Goal: Find specific page/section: Find specific page/section

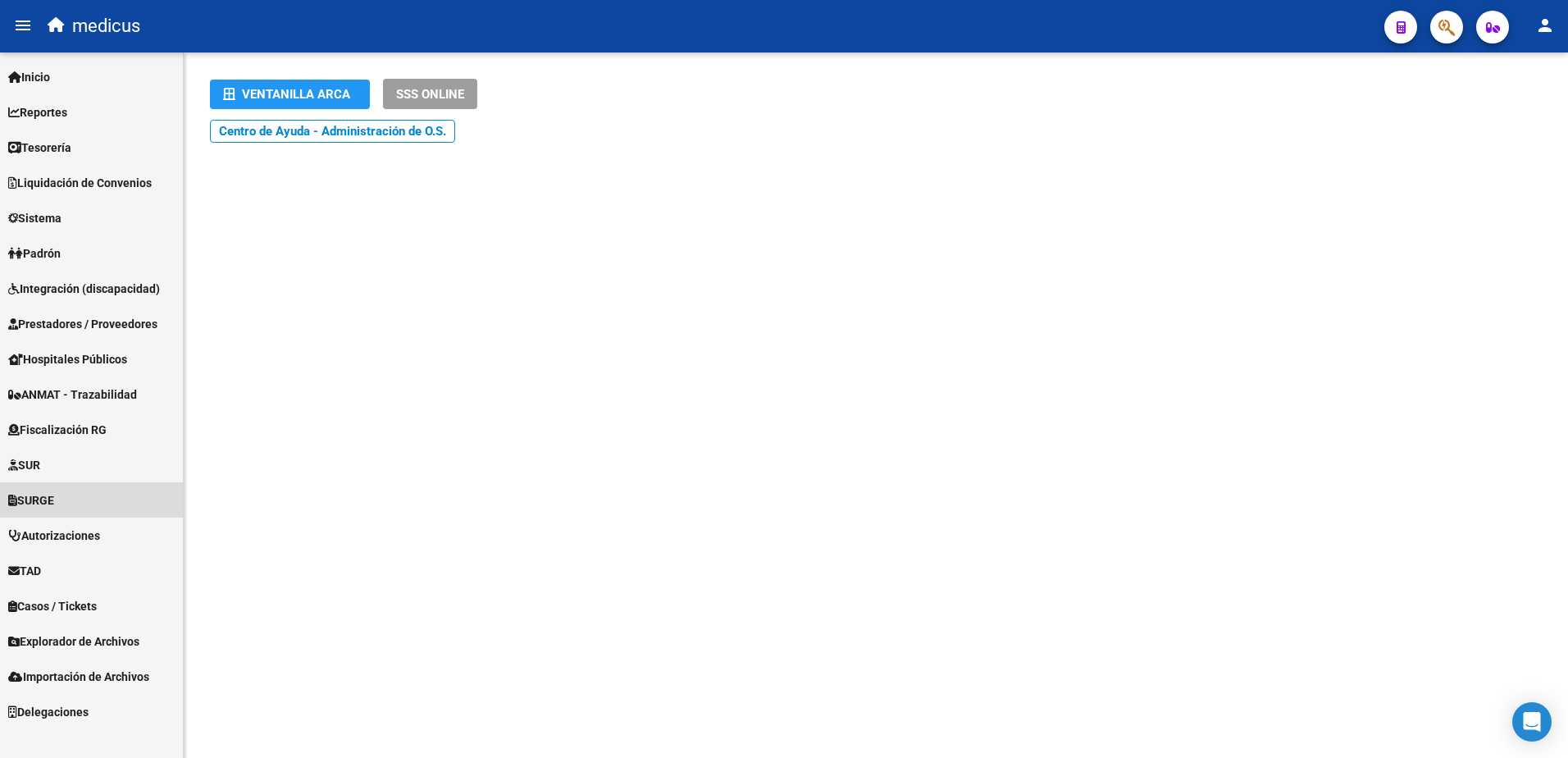
click at [34, 492] on span "SURGE" at bounding box center [32, 500] width 46 height 18
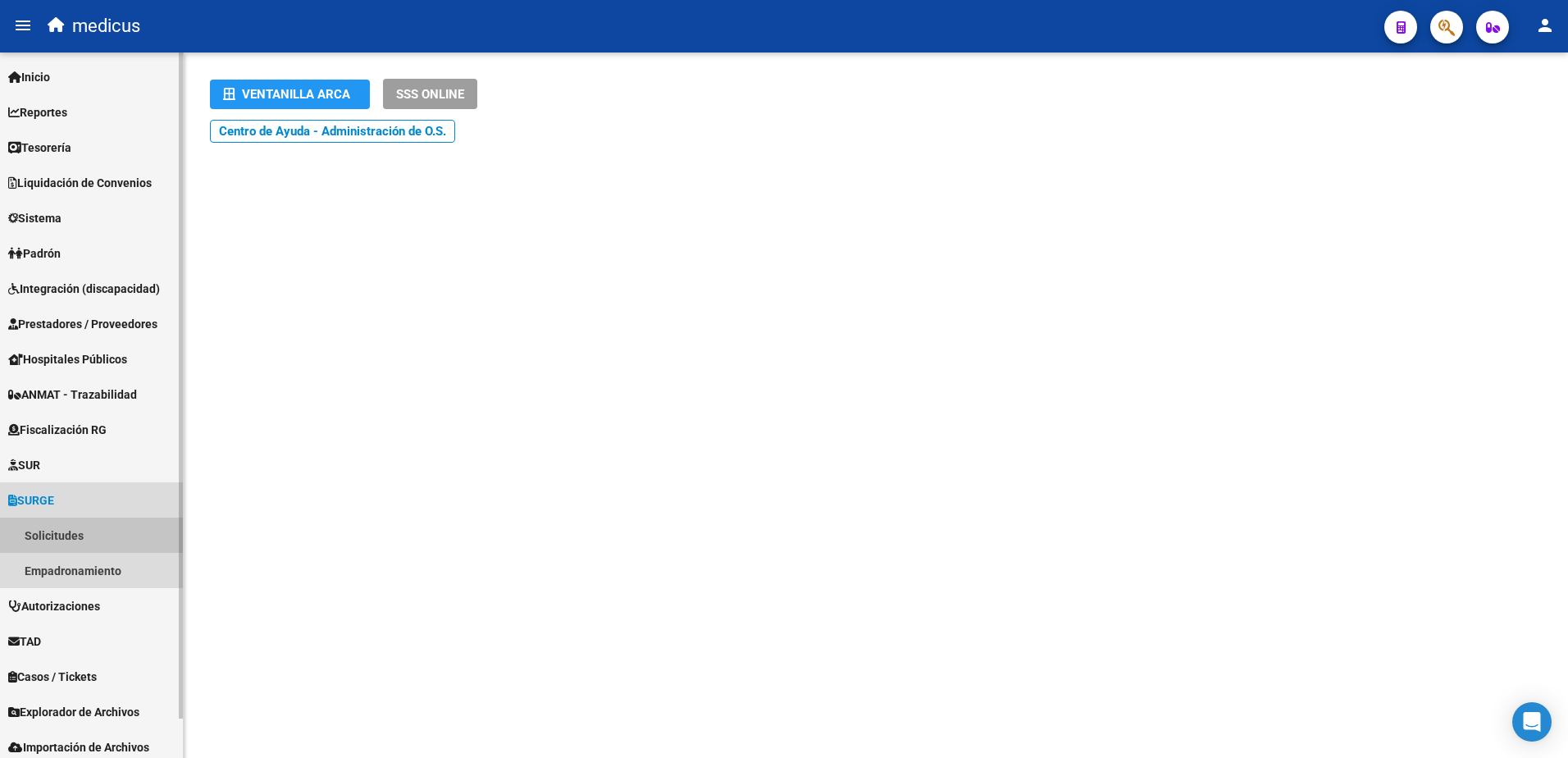
click at [65, 532] on link "Solicitudes" at bounding box center [91, 535] width 183 height 35
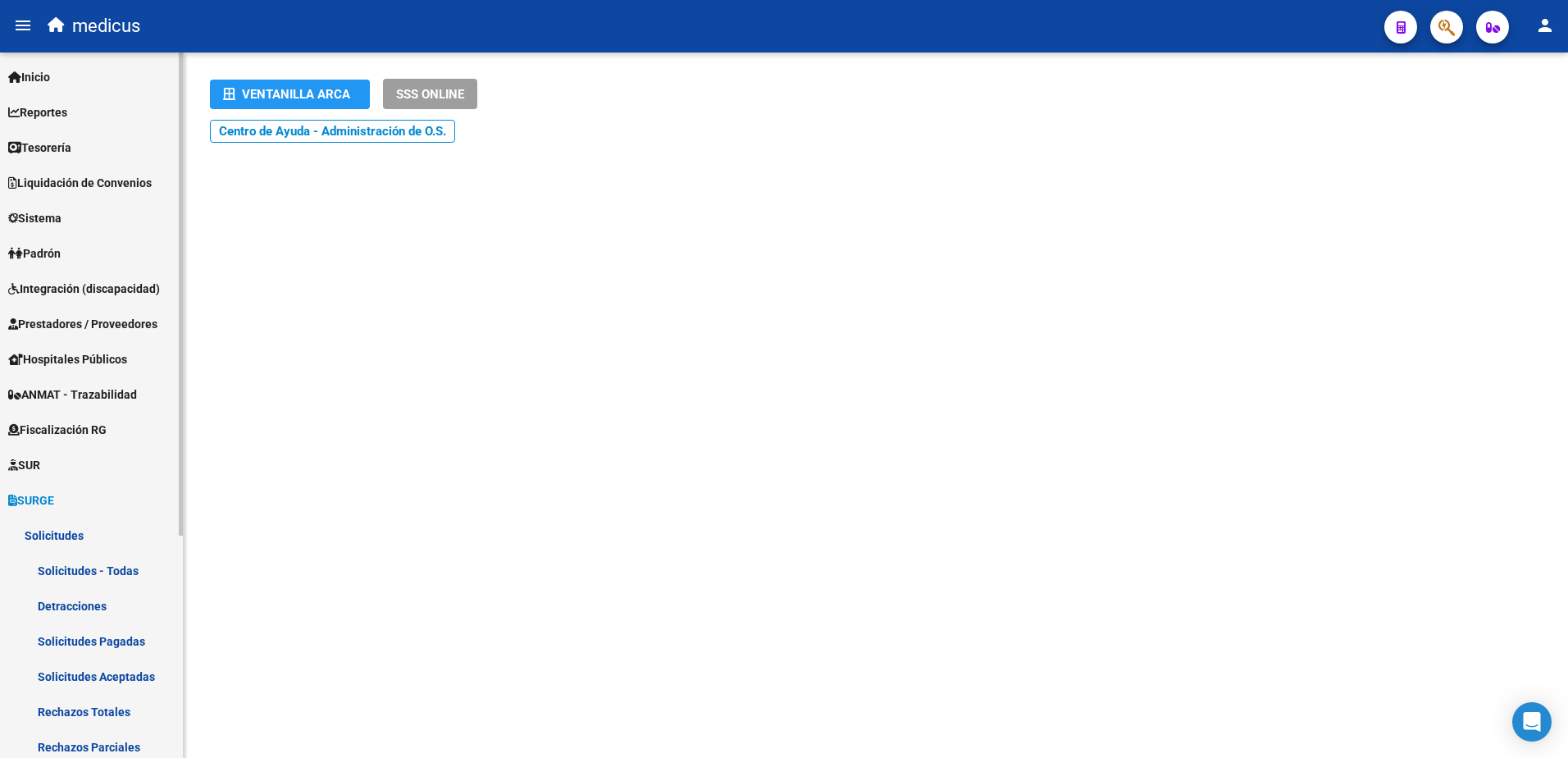
click at [88, 575] on link "Solicitudes - Todas" at bounding box center [91, 570] width 183 height 35
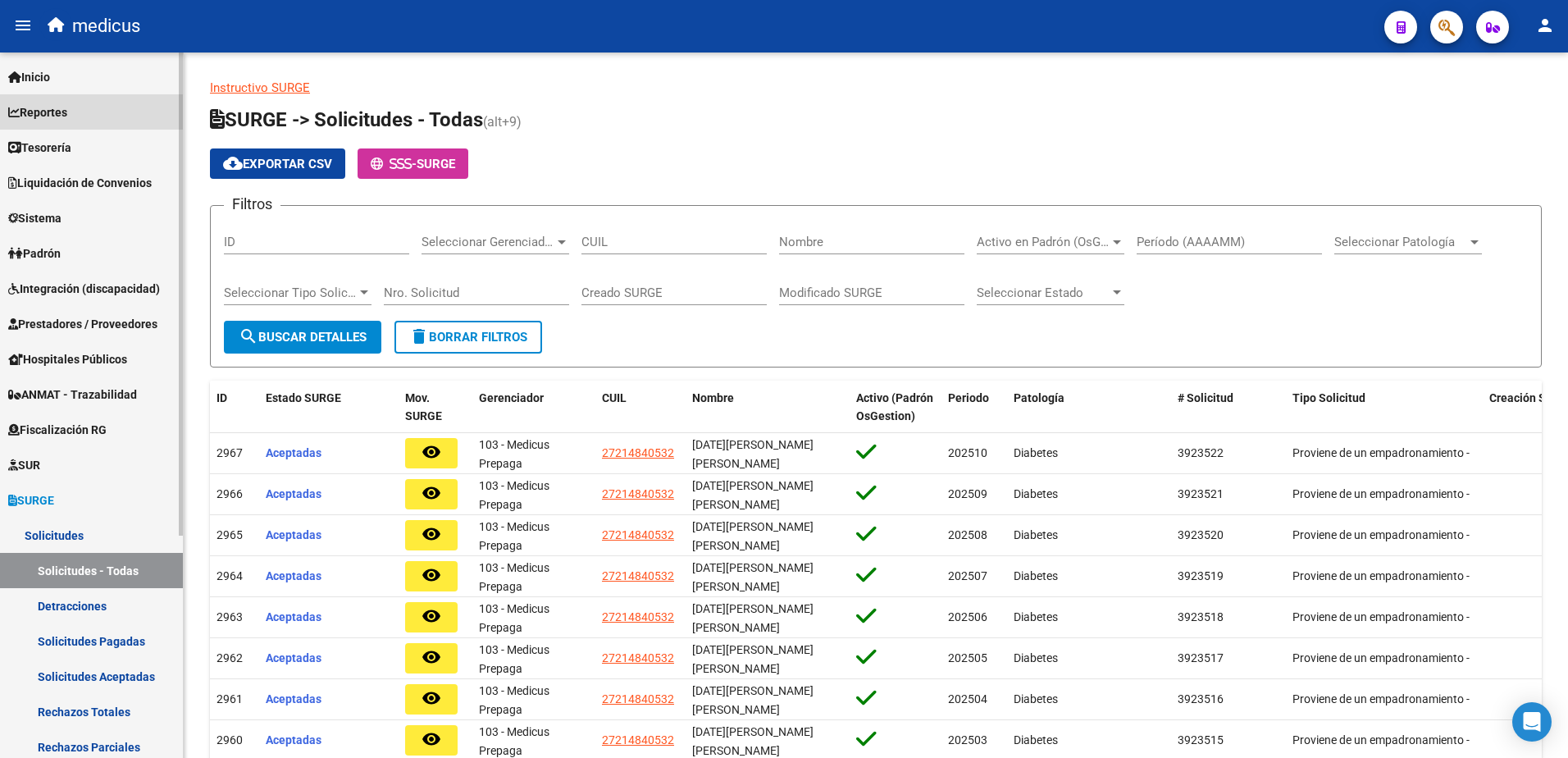
click at [53, 113] on span "Reportes" at bounding box center [38, 112] width 59 height 18
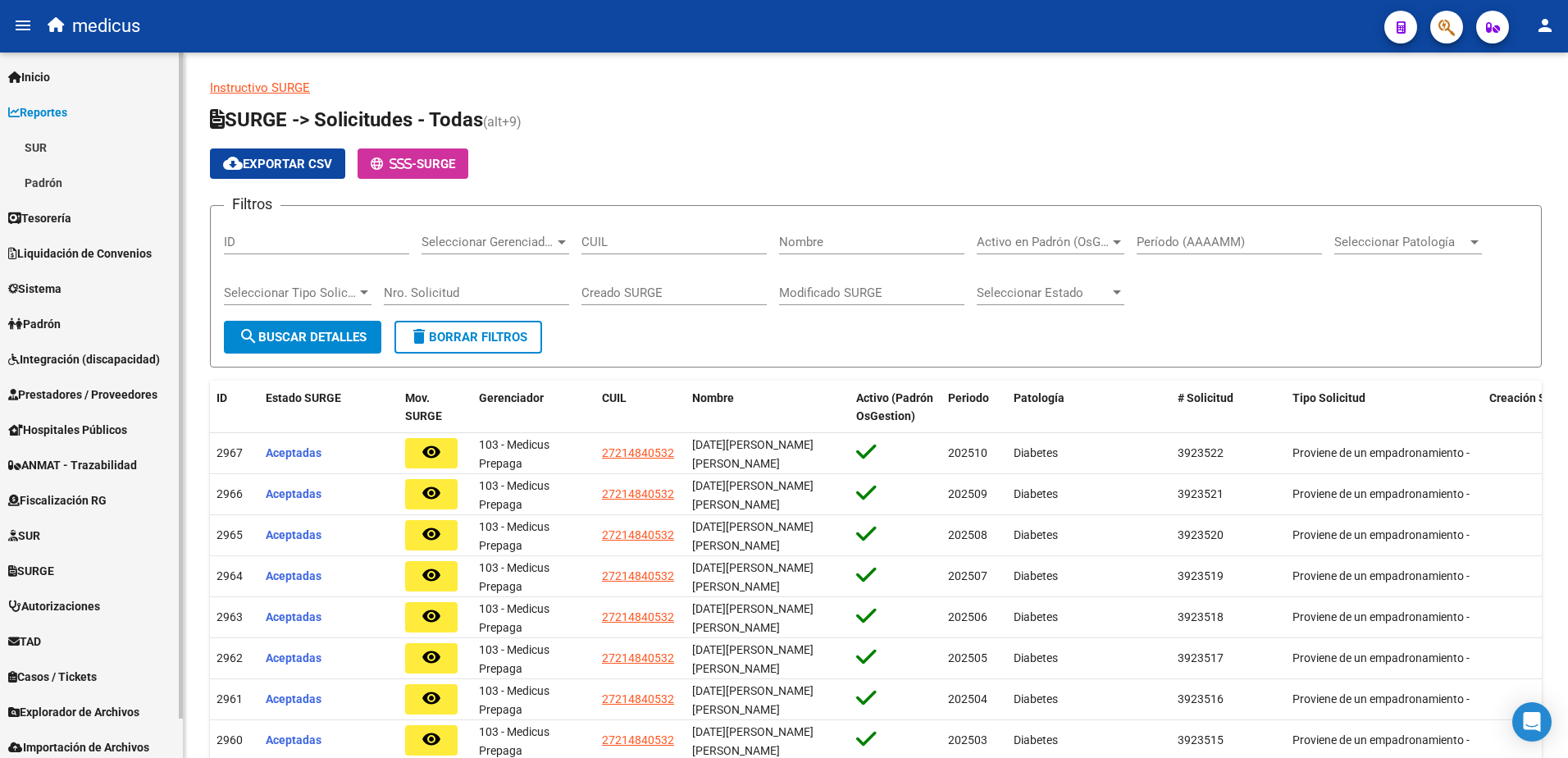
click at [27, 143] on link "SUR" at bounding box center [91, 147] width 183 height 35
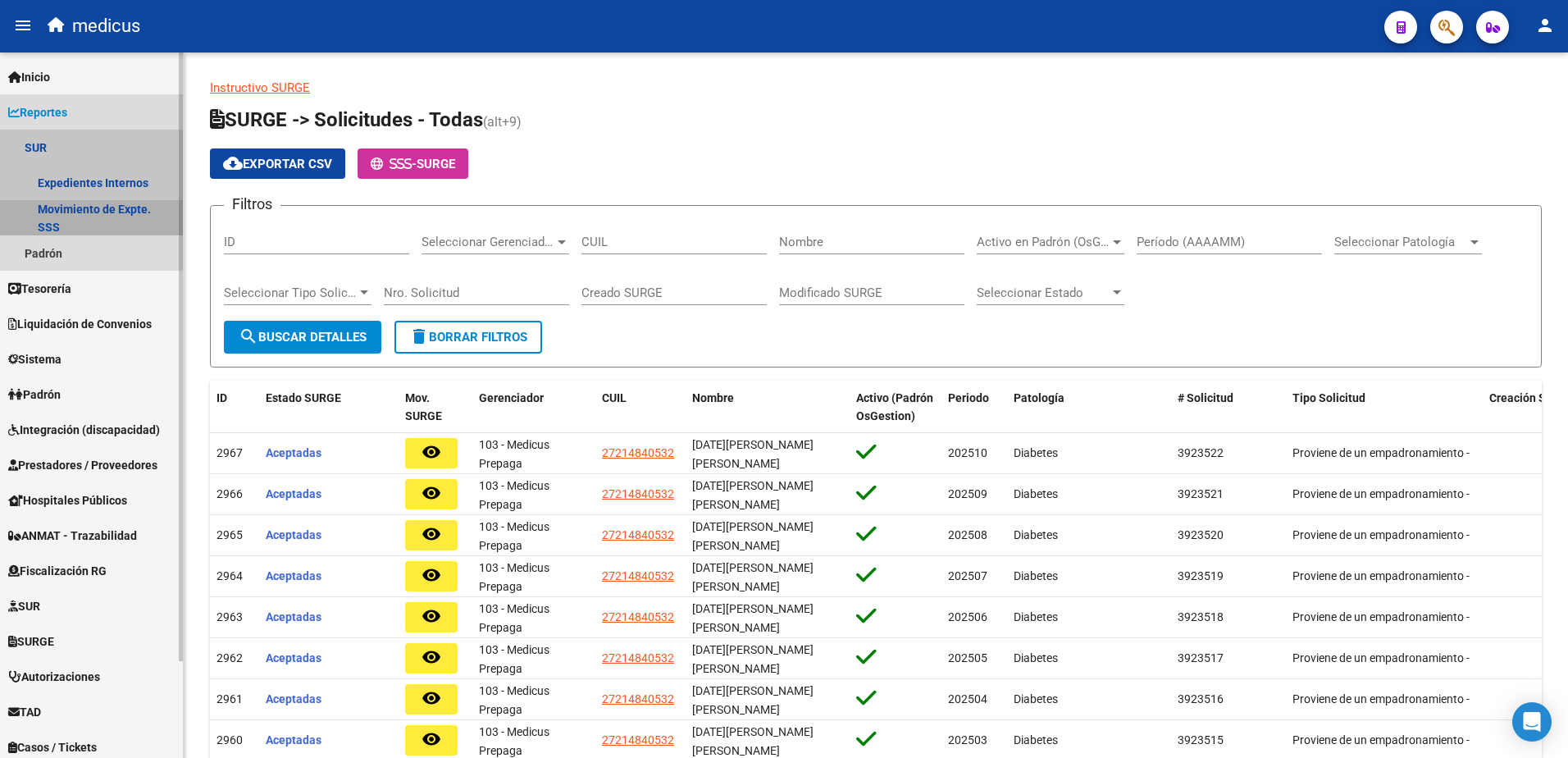
click at [73, 209] on link "Movimiento de Expte. SSS" at bounding box center [91, 217] width 183 height 35
